Goal: Task Accomplishment & Management: Manage account settings

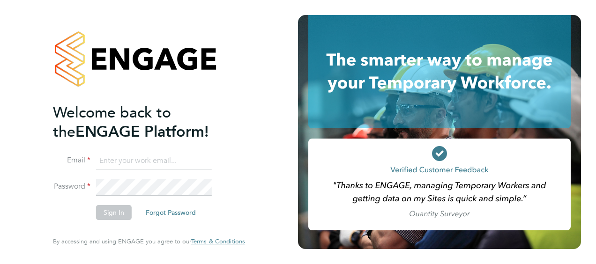
type input "mike.kord@vistry.co.uk"
click at [108, 214] on button "Sign In" at bounding box center [114, 212] width 36 height 15
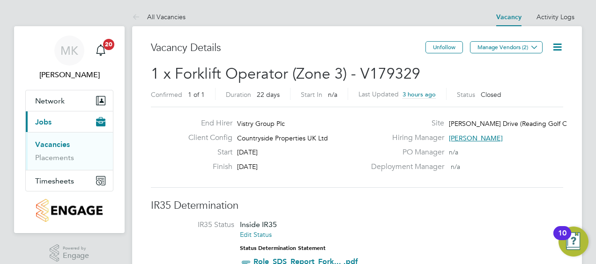
click at [388, 233] on li "IR35 Status Inside IR35 Edit Status Status Determination Statement Role_SDS_Rep…" at bounding box center [356, 245] width 393 height 51
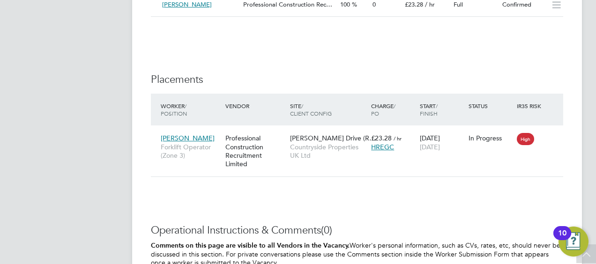
scroll to position [843, 0]
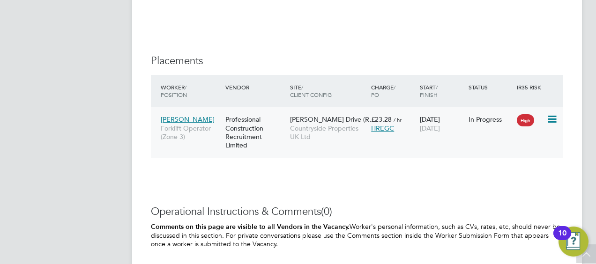
click at [430, 136] on div "20 Aug 2025 10 Sep 2025" at bounding box center [441, 124] width 49 height 26
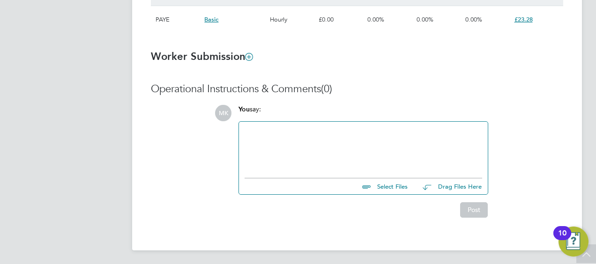
scroll to position [303, 0]
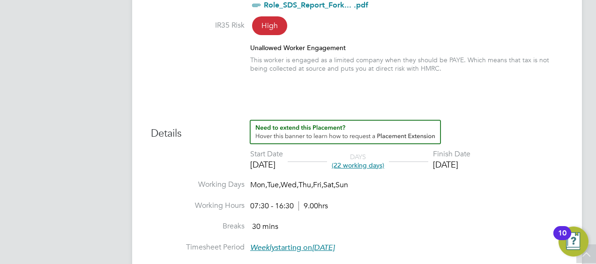
click at [311, 96] on div "Placement IR35 Determination IR35 Status Inside IR35 Edit Status Status Determi…" at bounding box center [357, 196] width 412 height 556
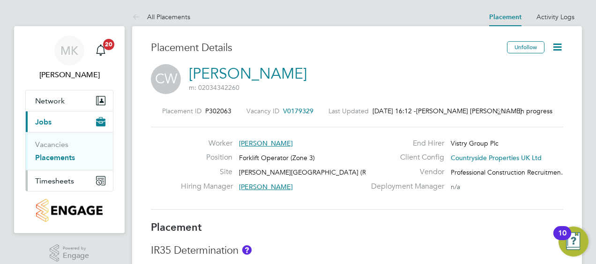
click at [42, 179] on span "Timesheets" at bounding box center [54, 181] width 39 height 9
click at [55, 166] on link "Timesheets" at bounding box center [54, 165] width 39 height 9
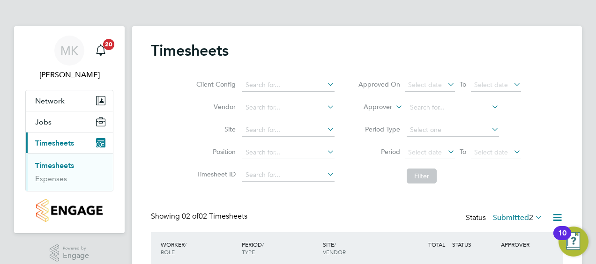
click at [554, 119] on div "Client Config Vendor Site Position Timesheet ID Approved On Select date To Sele…" at bounding box center [357, 128] width 412 height 119
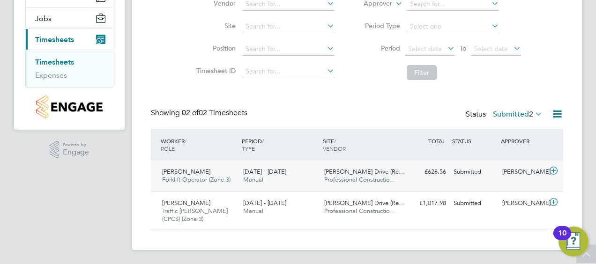
click at [554, 170] on icon at bounding box center [553, 170] width 12 height 7
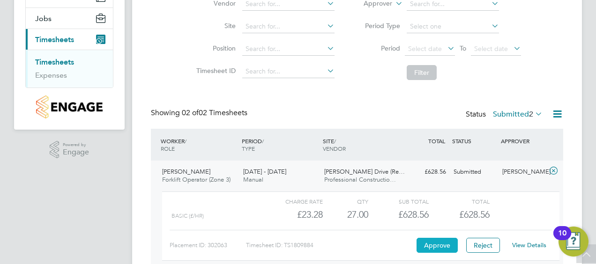
click at [439, 245] on button "Approve" at bounding box center [436, 245] width 41 height 15
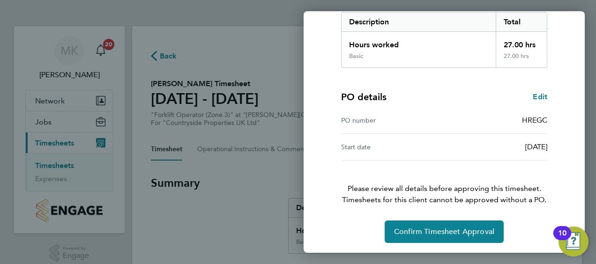
scroll to position [157, 0]
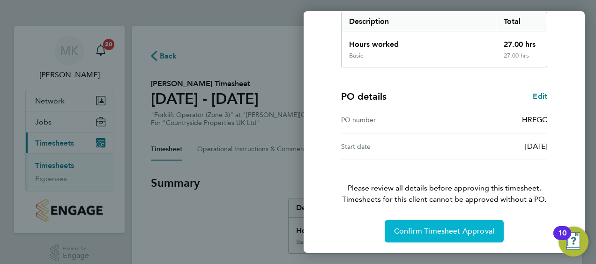
click at [435, 232] on span "Confirm Timesheet Approval" at bounding box center [444, 231] width 100 height 9
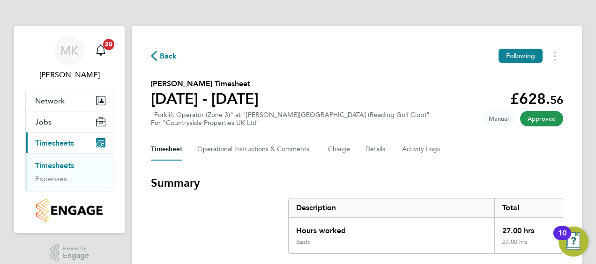
click at [63, 143] on span "Timesheets" at bounding box center [54, 143] width 39 height 9
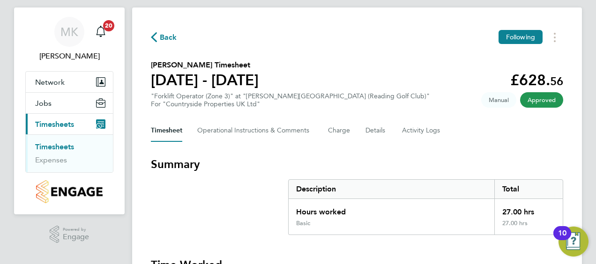
scroll to position [13, 0]
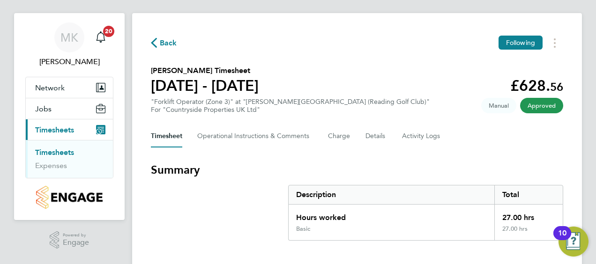
click at [64, 152] on link "Timesheets" at bounding box center [54, 152] width 39 height 9
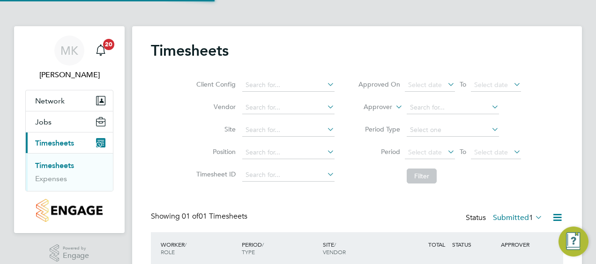
scroll to position [23, 81]
click at [324, 209] on div "Timesheets Client Config Vendor Site Position Timesheet ID Approved On Select d…" at bounding box center [357, 172] width 412 height 262
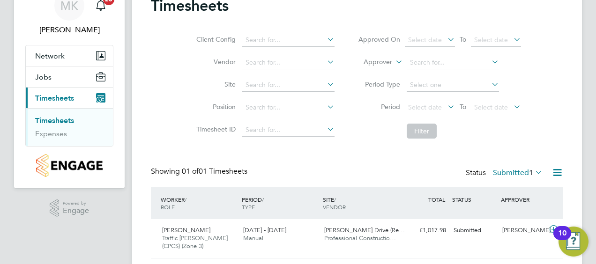
scroll to position [72, 0]
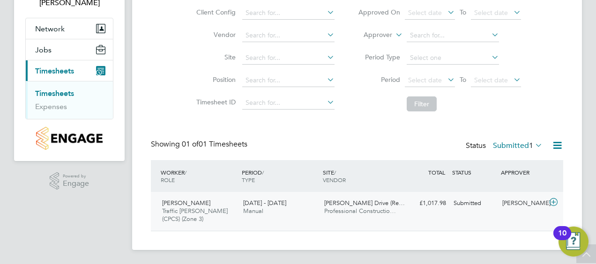
click at [553, 202] on icon at bounding box center [553, 202] width 12 height 7
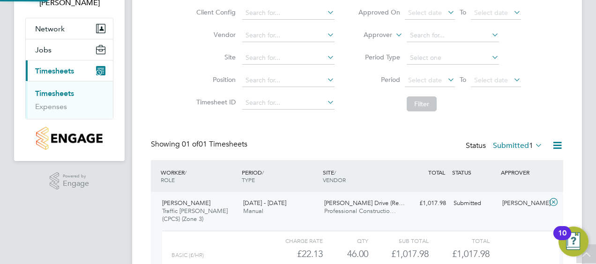
scroll to position [16, 91]
click at [570, 145] on div "Timesheets Client Config Vendor Site Position Timesheet ID Approved On Select d…" at bounding box center [357, 145] width 450 height 382
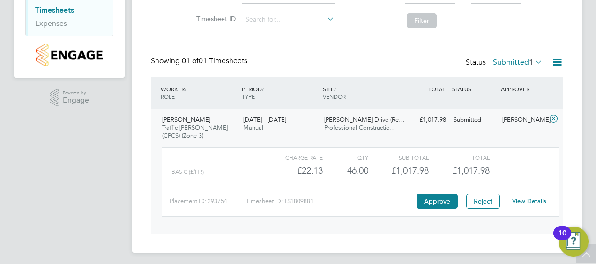
scroll to position [158, 0]
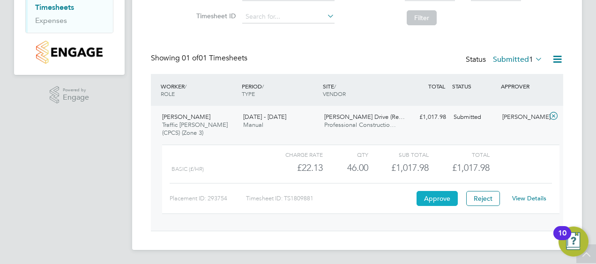
click at [436, 196] on button "Approve" at bounding box center [436, 198] width 41 height 15
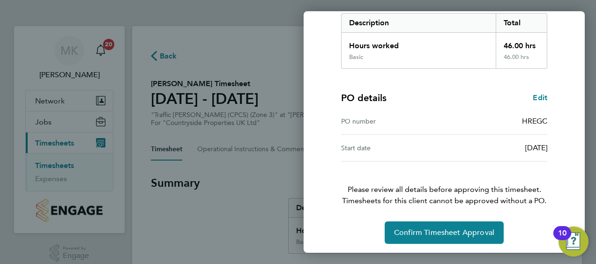
scroll to position [157, 0]
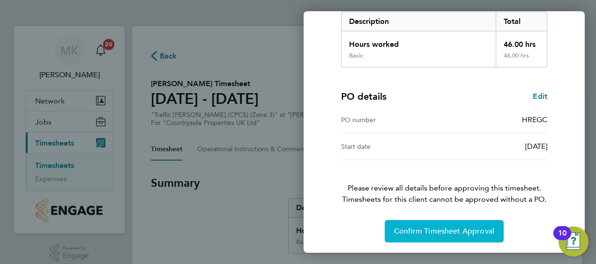
click at [426, 225] on button "Confirm Timesheet Approval" at bounding box center [443, 231] width 119 height 22
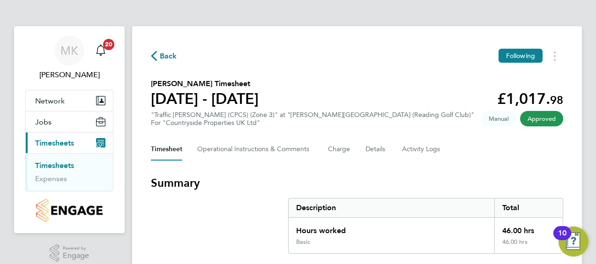
click at [445, 188] on h3 "Summary" at bounding box center [357, 183] width 412 height 15
click at [56, 166] on link "Timesheets" at bounding box center [54, 165] width 39 height 9
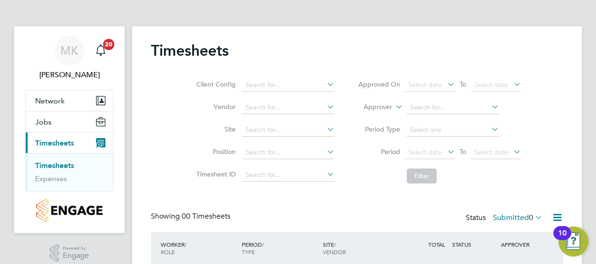
click at [303, 205] on div "Timesheets Client Config Vendor Site Position Timesheet ID Approved On Select d…" at bounding box center [357, 174] width 412 height 267
